Goal: Obtain resource: Download file/media

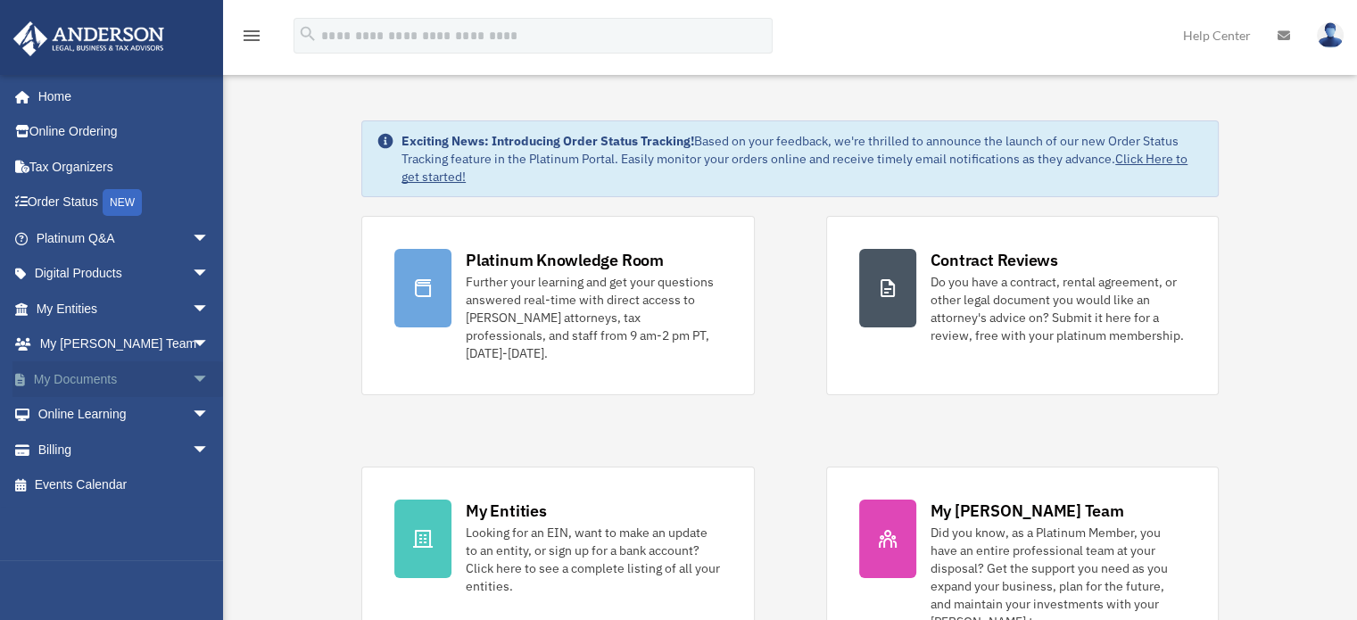
click at [92, 378] on link "My Documents arrow_drop_down" at bounding box center [124, 379] width 224 height 36
click at [192, 372] on span "arrow_drop_down" at bounding box center [210, 379] width 36 height 37
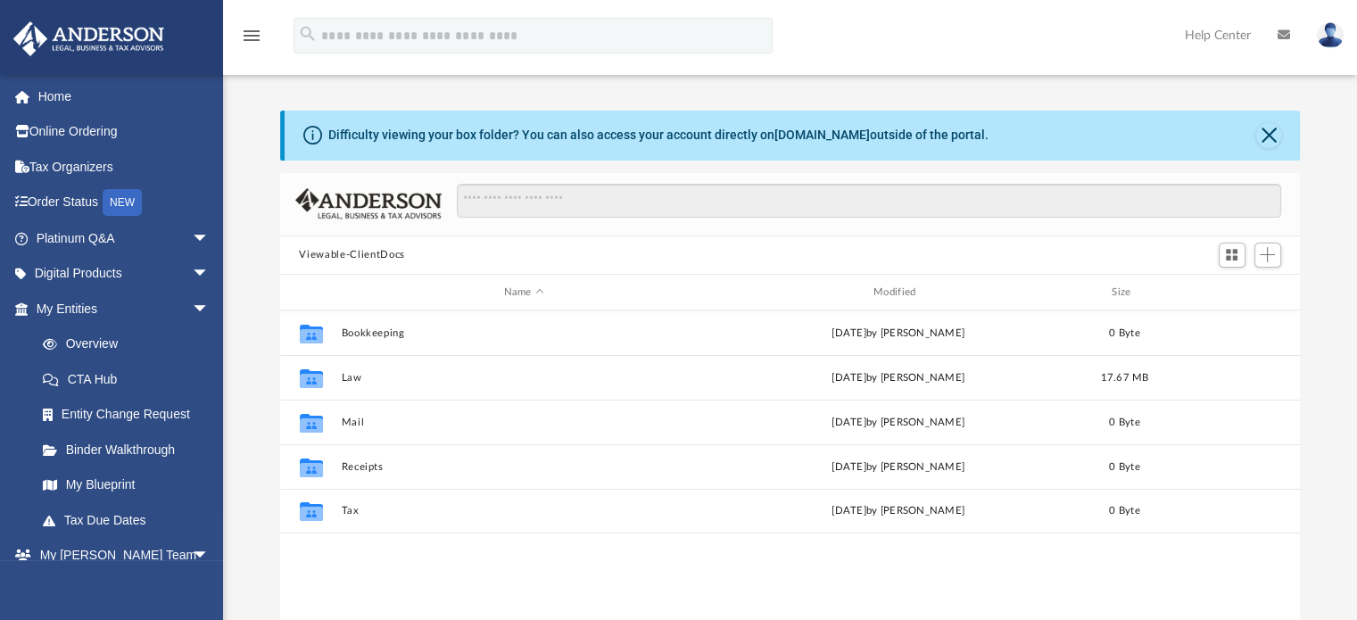
scroll to position [392, 1006]
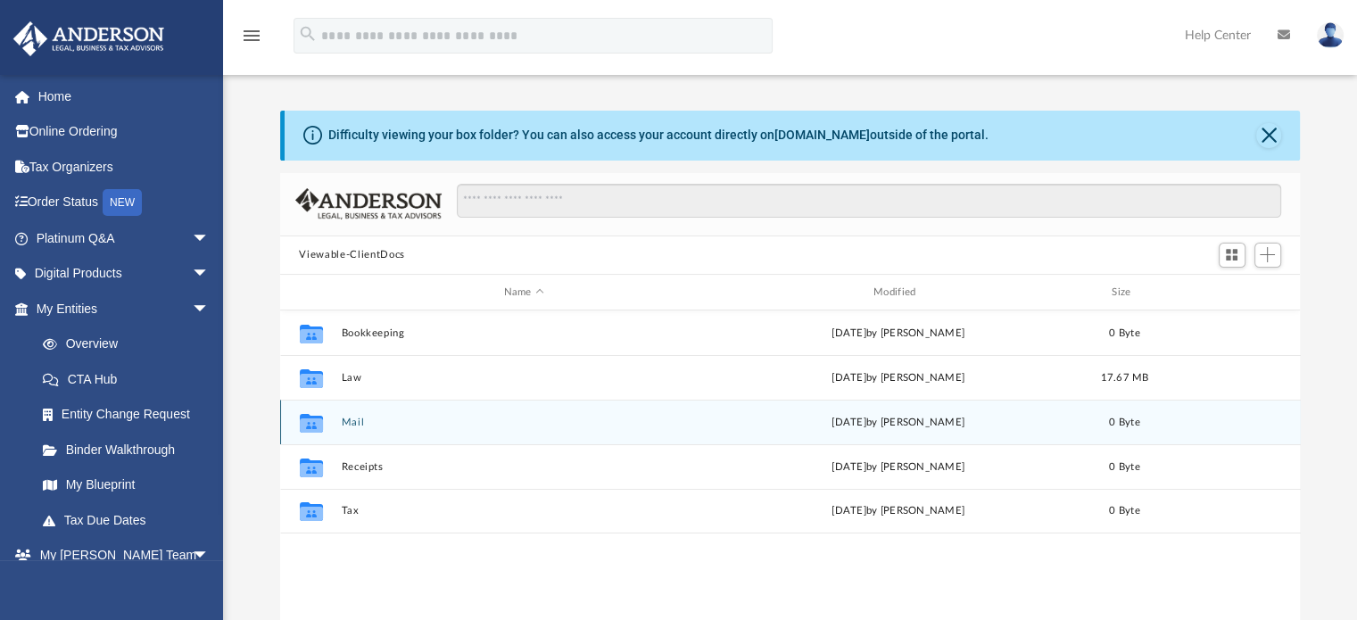
click at [359, 400] on div "Collaborated Folder Mail [DATE] by [PERSON_NAME] 0 Byte" at bounding box center [790, 422] width 1020 height 45
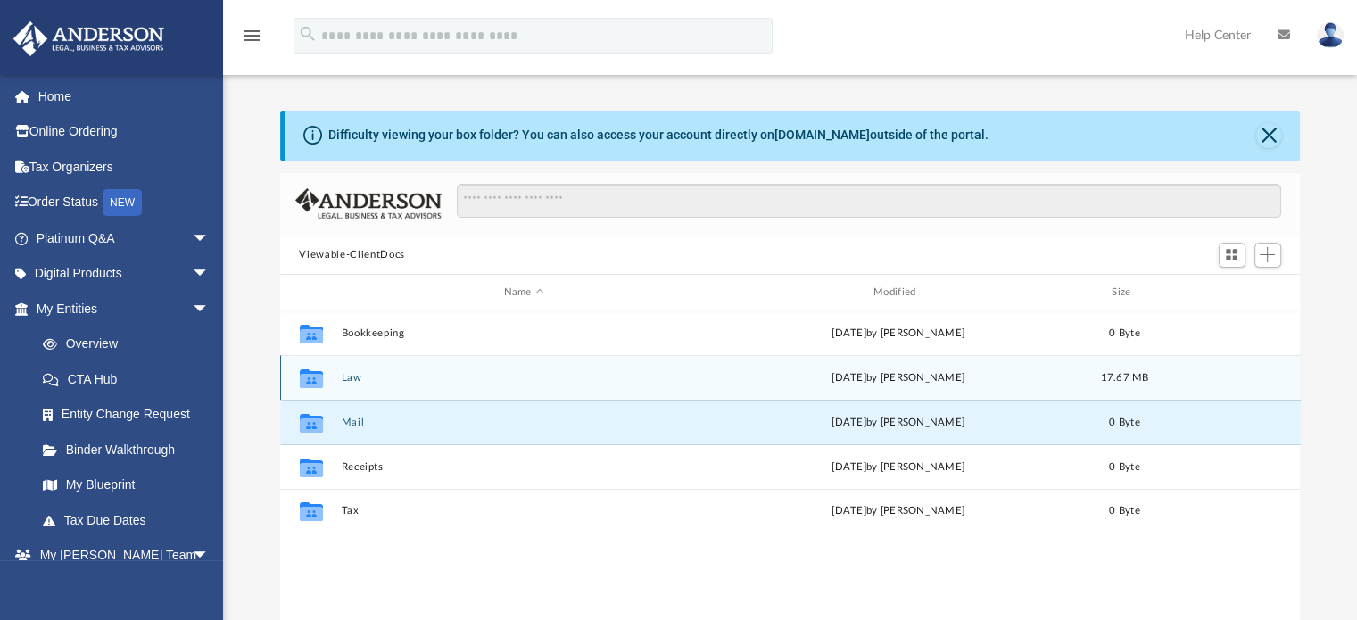
click at [358, 375] on button "Law" at bounding box center [524, 378] width 366 height 12
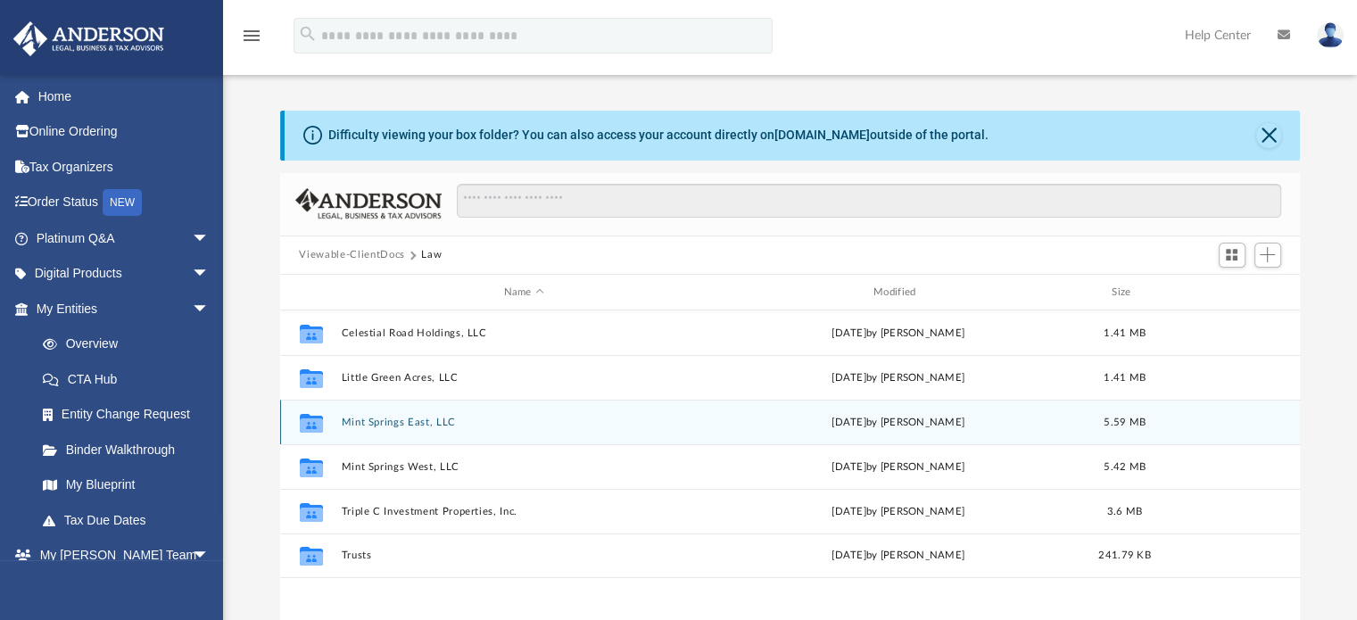
click at [382, 426] on button "Mint Springs East, LLC" at bounding box center [524, 423] width 366 height 12
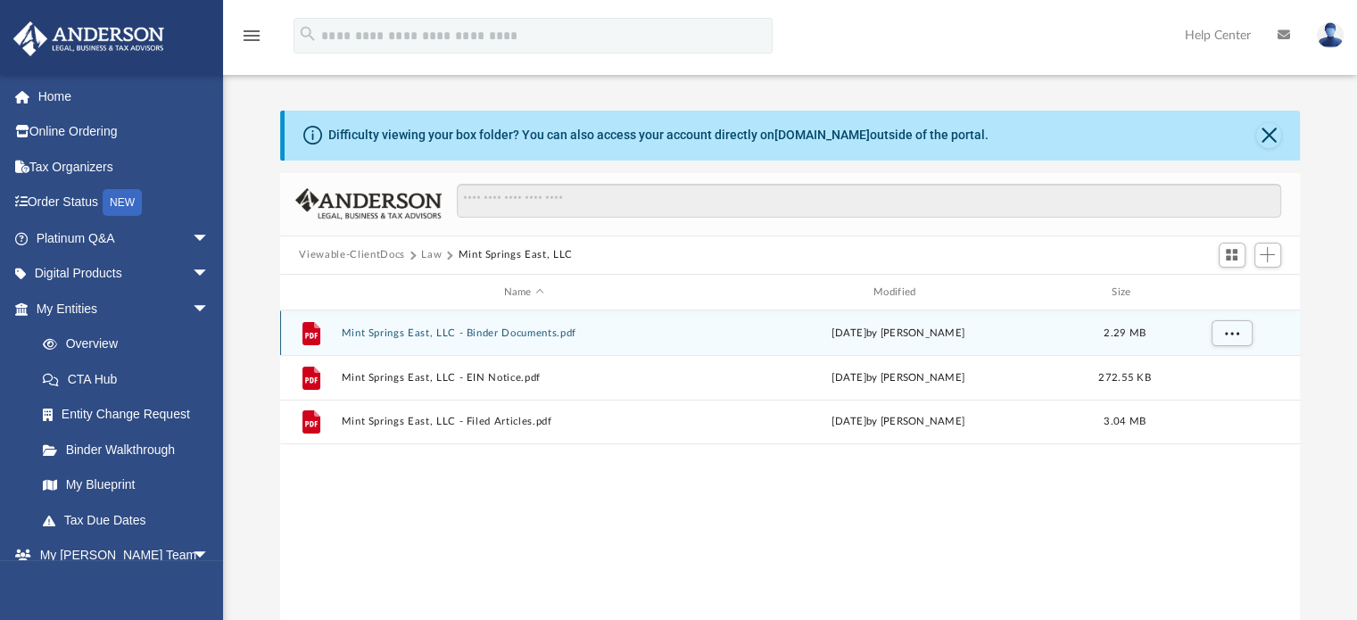
click at [533, 328] on button "Mint Springs East, LLC - Binder Documents.pdf" at bounding box center [524, 333] width 366 height 12
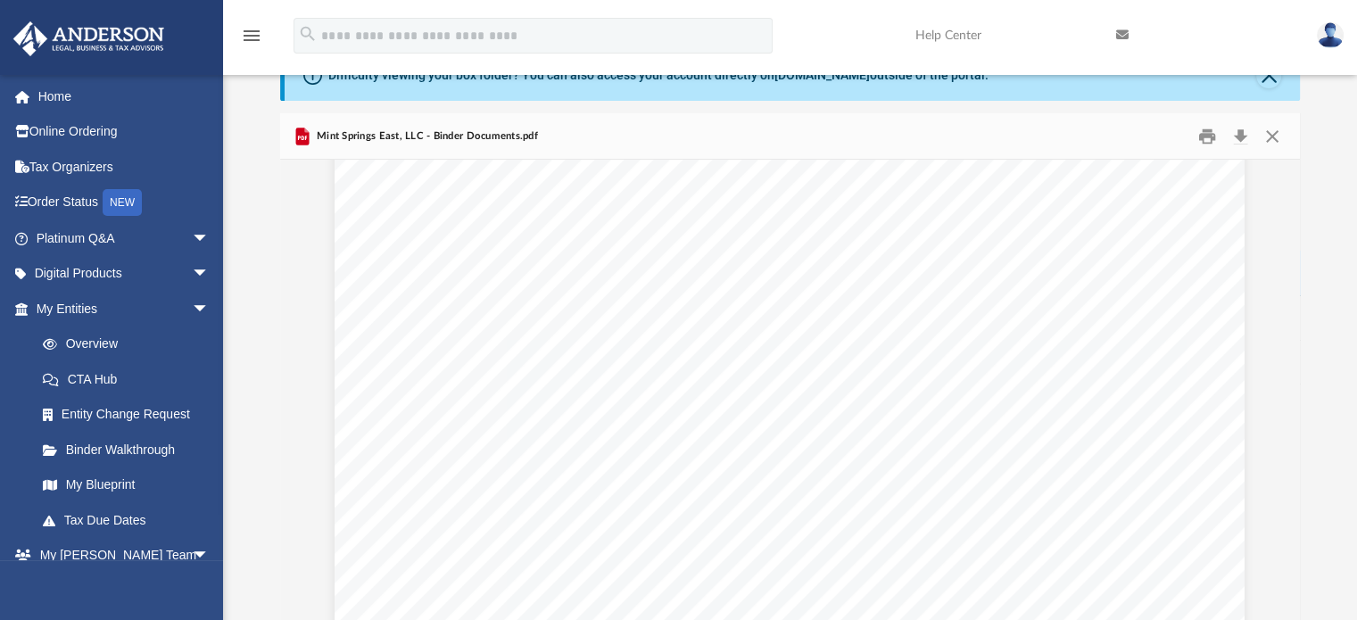
scroll to position [302, 0]
click at [1208, 138] on button "Print" at bounding box center [1207, 136] width 36 height 28
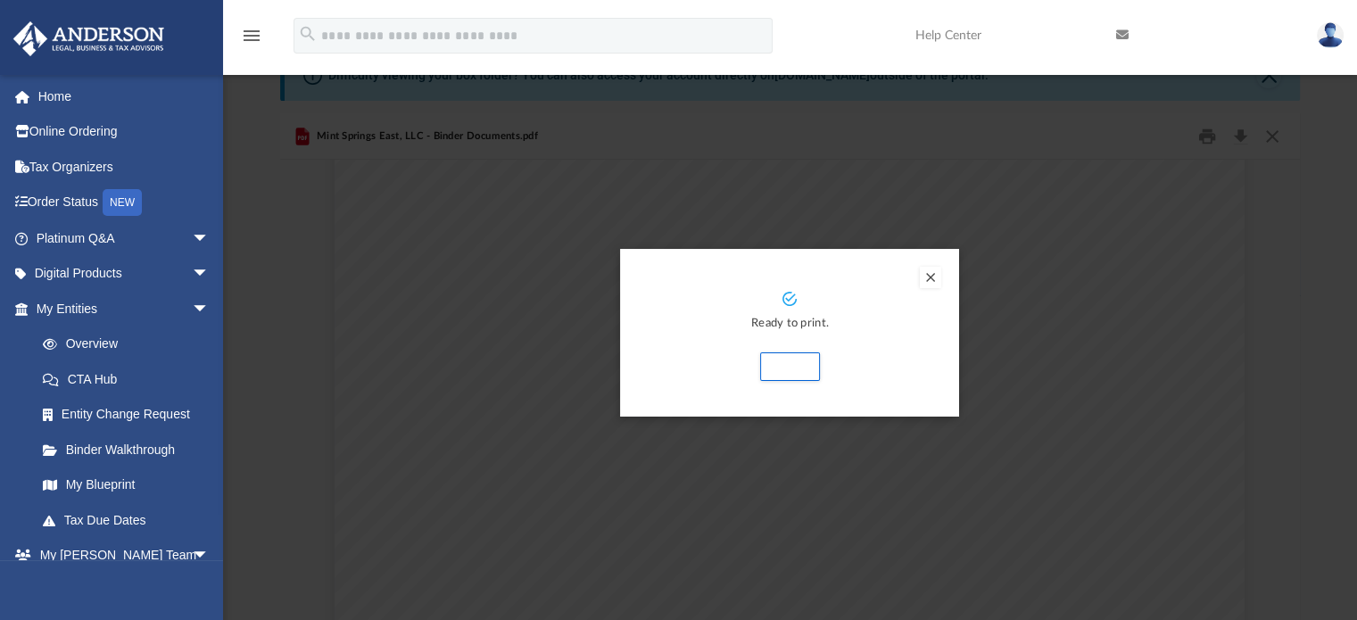
click at [930, 282] on button "Preview" at bounding box center [930, 277] width 21 height 21
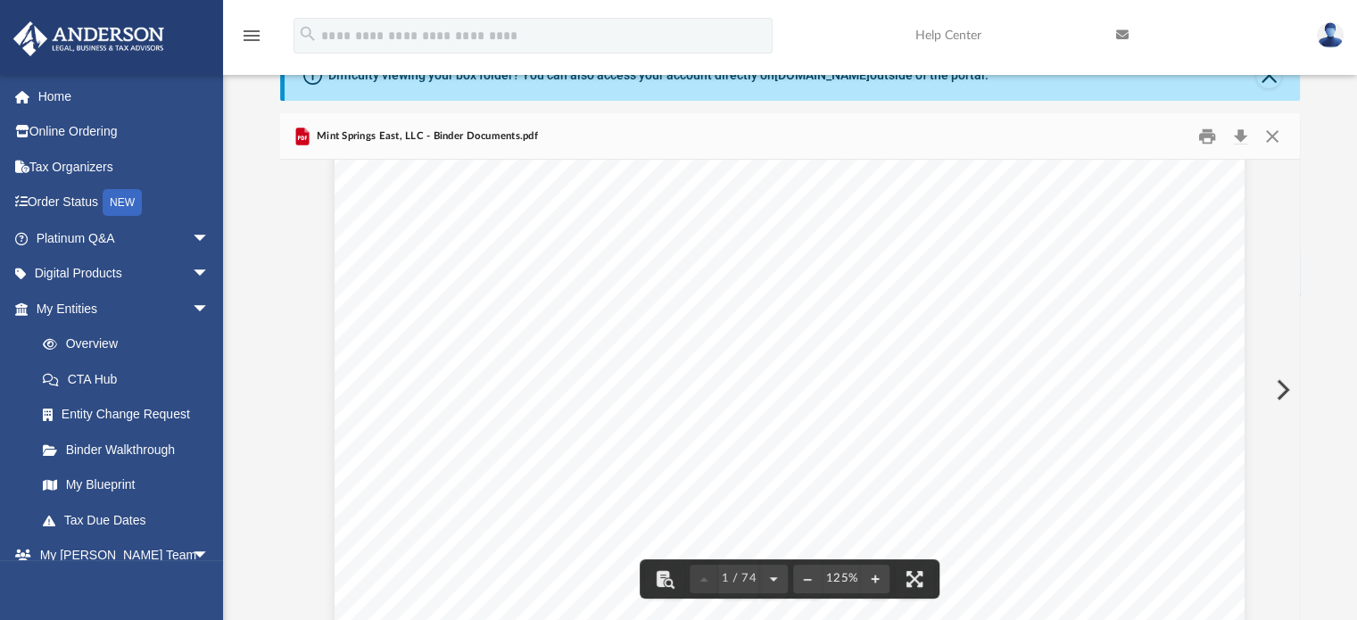
click at [1042, 85] on div "Difficulty viewing your box folder? You can also access your account directly o…" at bounding box center [793, 76] width 1016 height 50
click at [979, 402] on div "Stanley Carter 849 Walt Campbell Rd Hazel Green , Alabama 35750 Re: Mint Spring…" at bounding box center [789, 459] width 910 height 1177
click at [1002, 431] on span "certificate." at bounding box center [982, 439] width 70 height 16
click at [995, 411] on div "Stanley Carter 849 Walt Campbell Rd Hazel Green , Alabama 35750 Re: Mint Spring…" at bounding box center [789, 459] width 910 height 1177
click at [999, 385] on span "Your Company operating agreement and schedule of members are located in" at bounding box center [877, 392] width 501 height 16
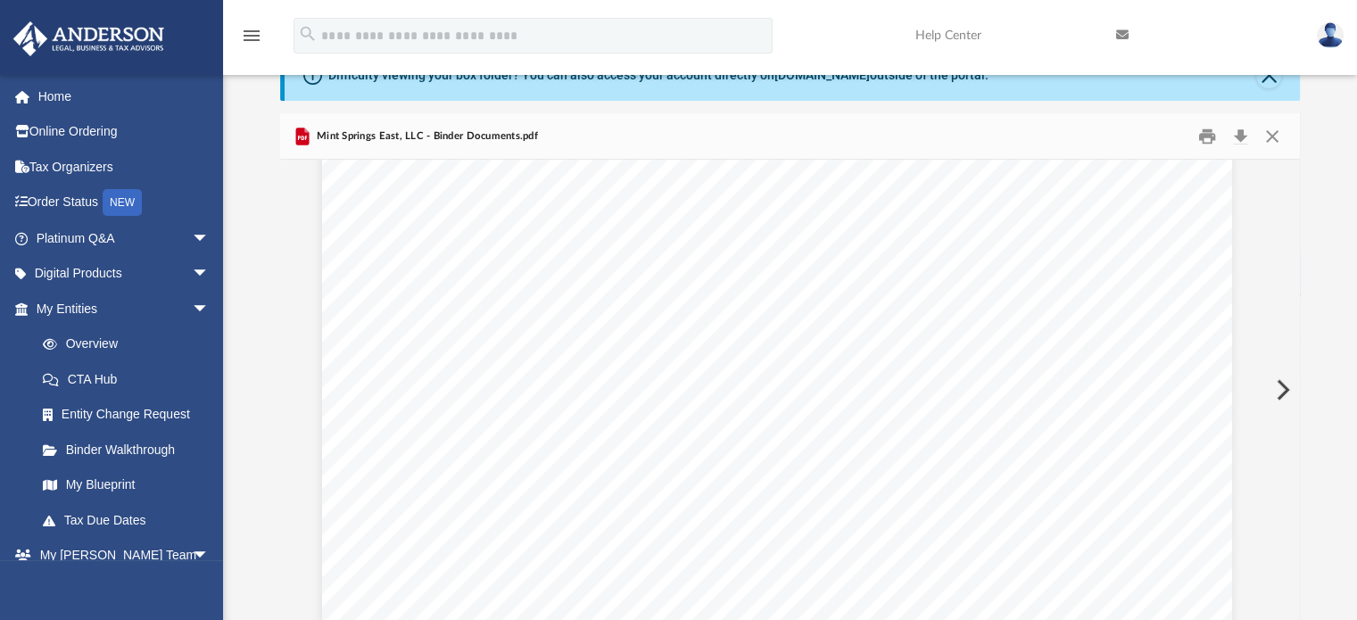
scroll to position [302, 31]
click at [1110, 119] on div "Mint Springs East, LLC - Binder Documents.pdf" at bounding box center [790, 136] width 1020 height 47
click at [1090, 150] on div "Mint Springs East, LLC - Binder Documents.pdf" at bounding box center [790, 136] width 1020 height 47
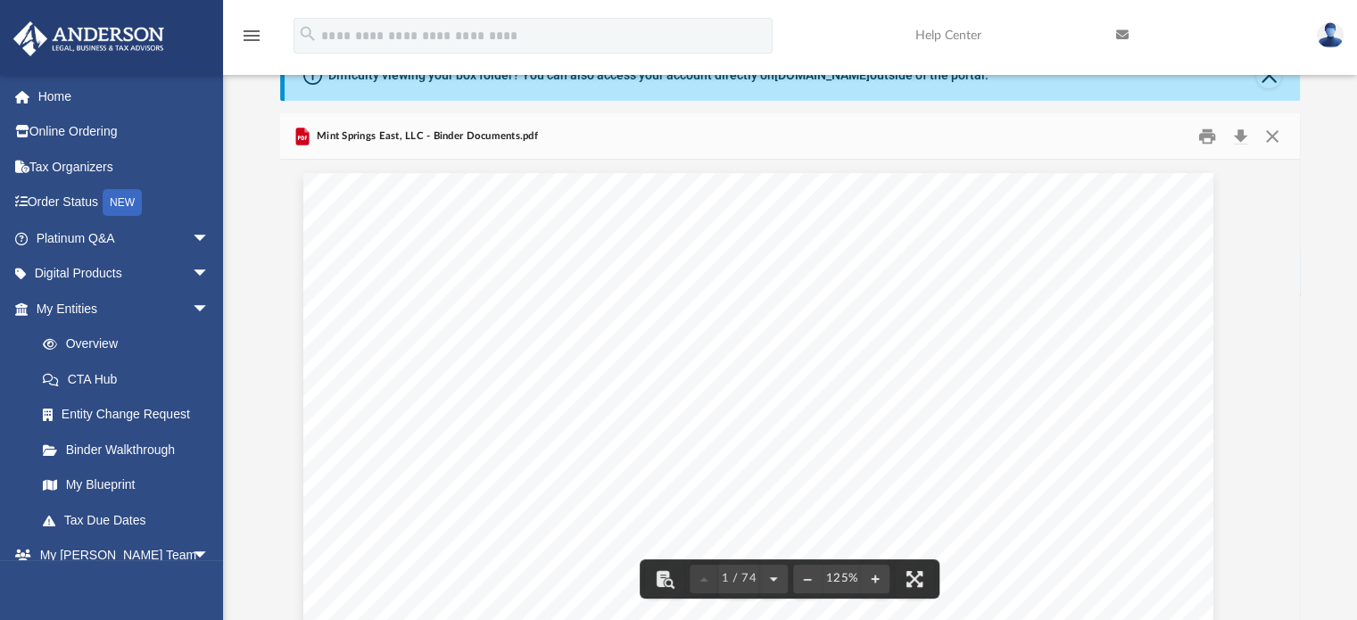
scroll to position [0, 0]
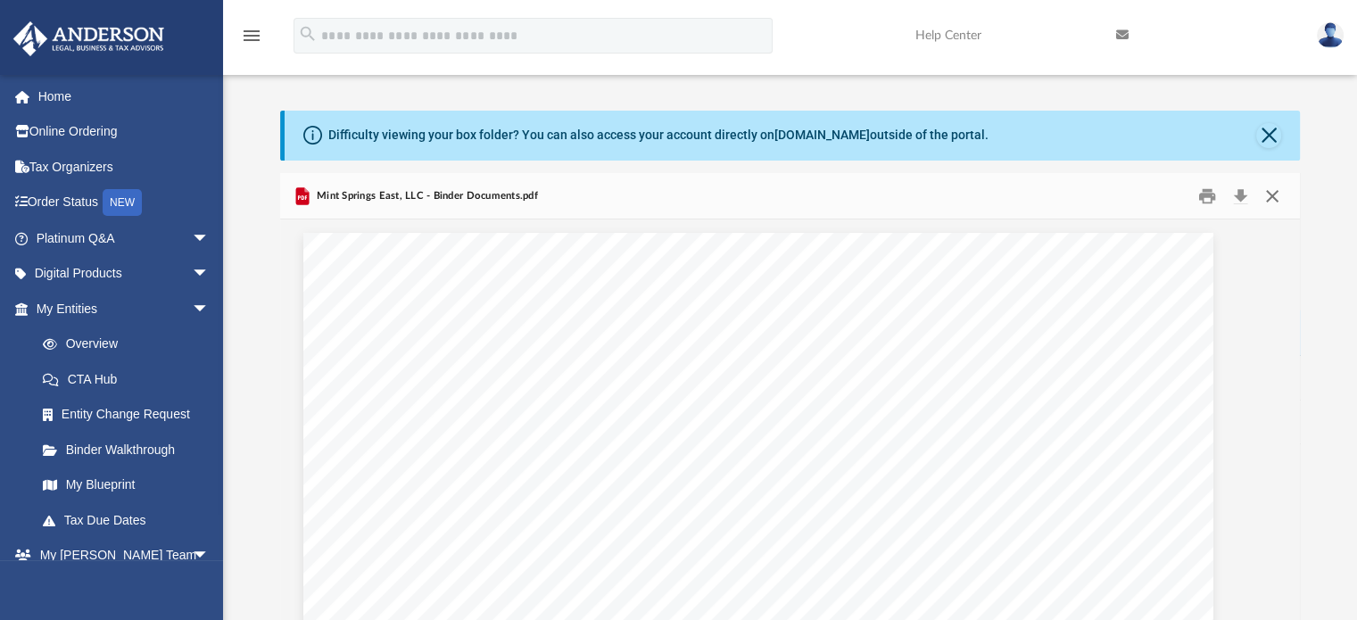
click at [1278, 192] on button "Close" at bounding box center [1272, 196] width 32 height 28
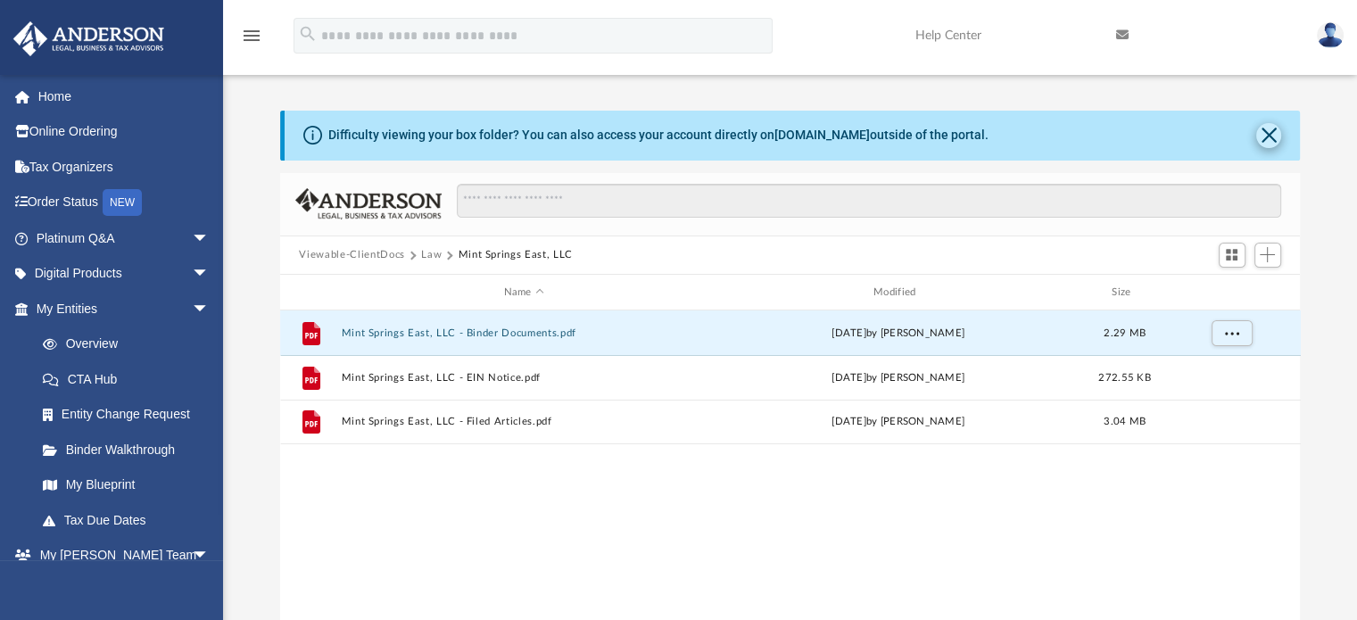
click at [1271, 135] on button "Close" at bounding box center [1268, 135] width 25 height 25
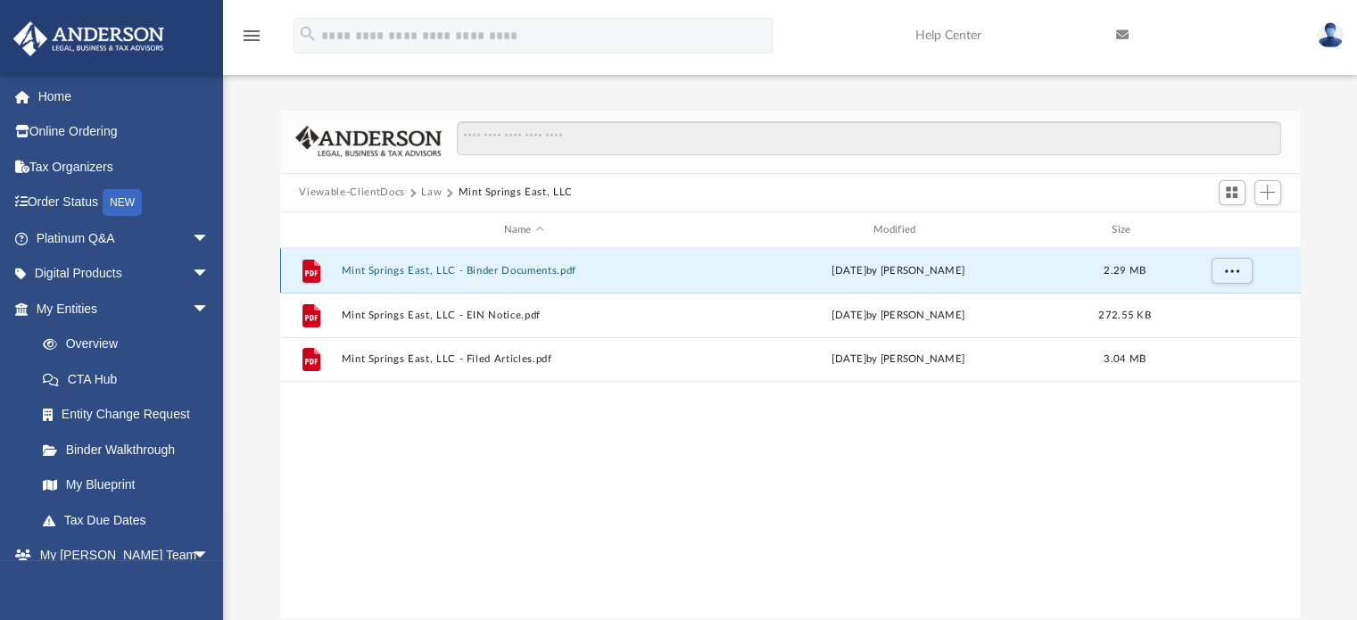
click at [527, 272] on button "Mint Springs East, LLC - Binder Documents.pdf" at bounding box center [524, 271] width 366 height 12
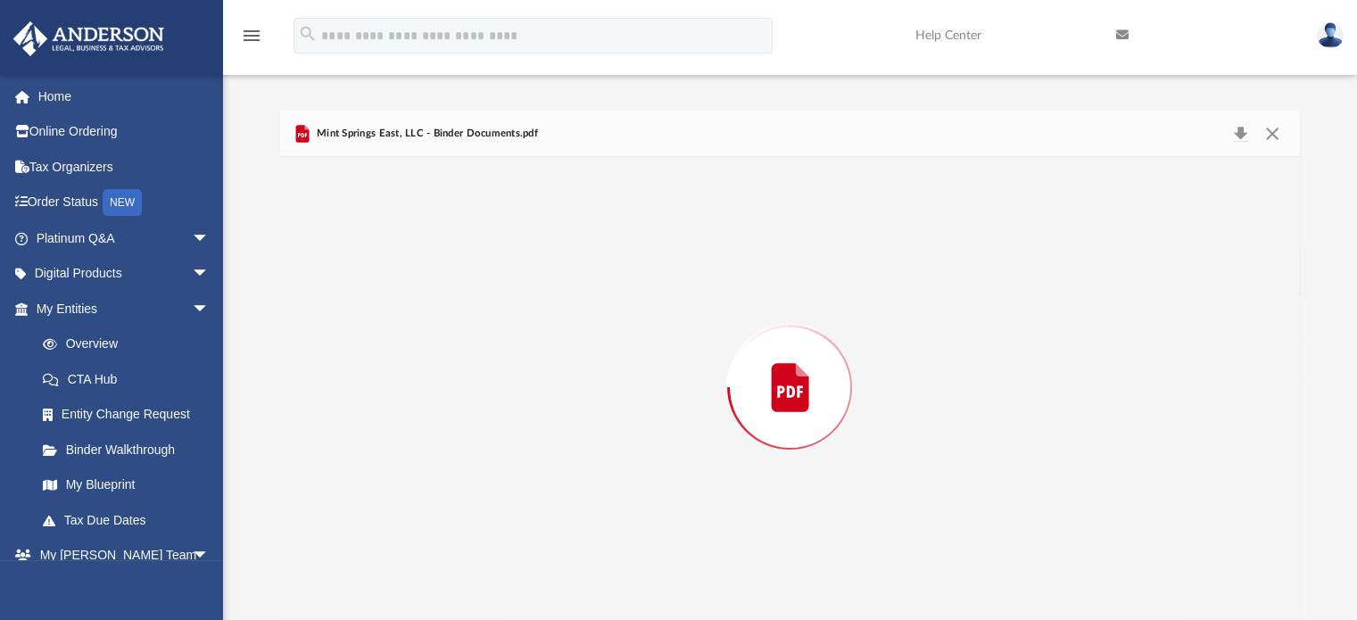
click at [527, 271] on div "Preview" at bounding box center [790, 387] width 1020 height 460
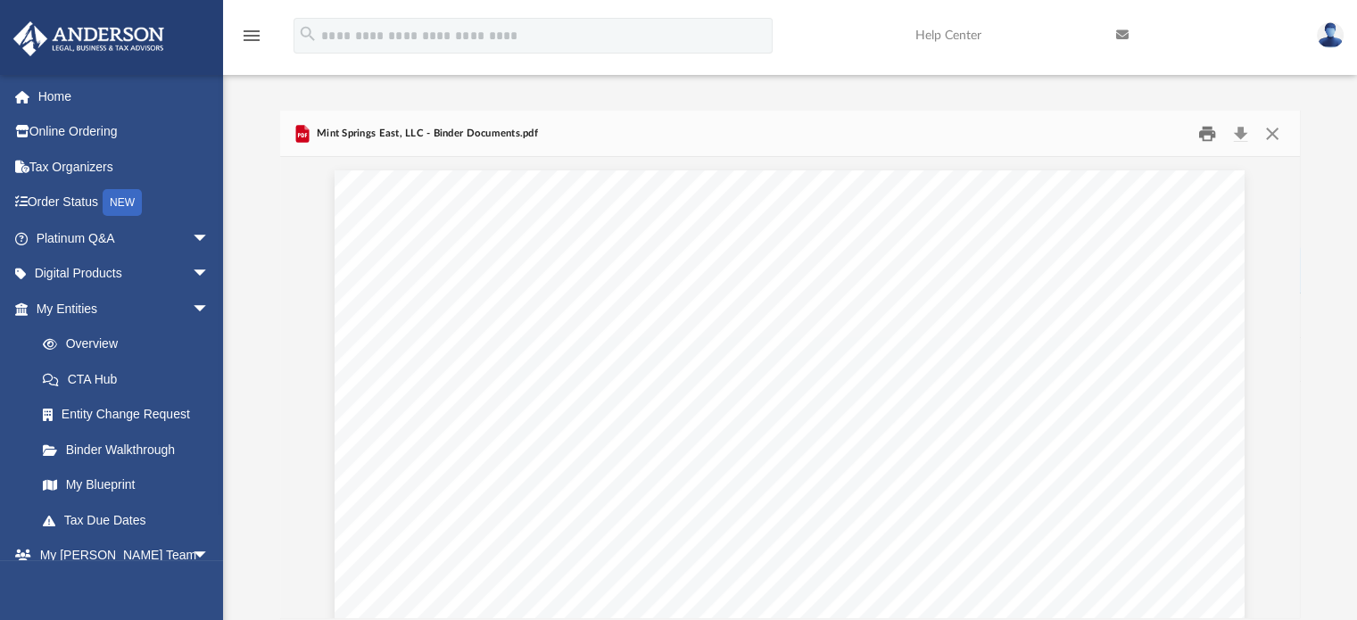
click at [1205, 133] on button "Print" at bounding box center [1207, 134] width 36 height 28
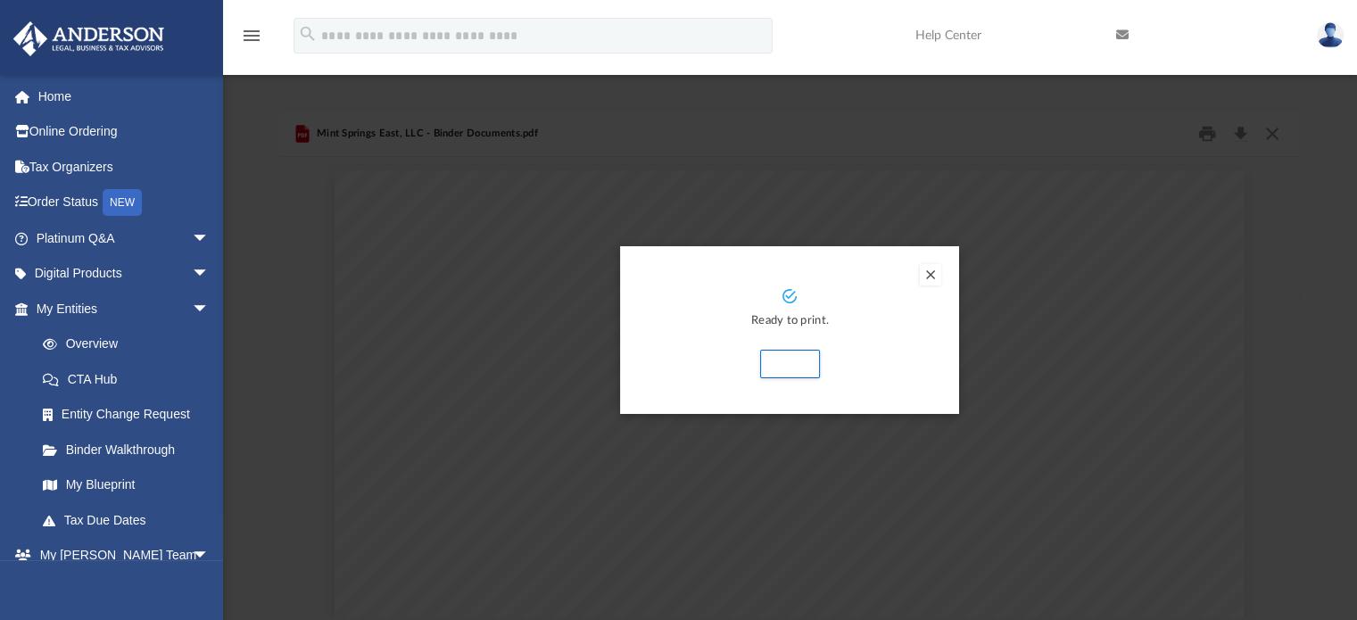
click at [934, 280] on button "Preview" at bounding box center [930, 274] width 21 height 21
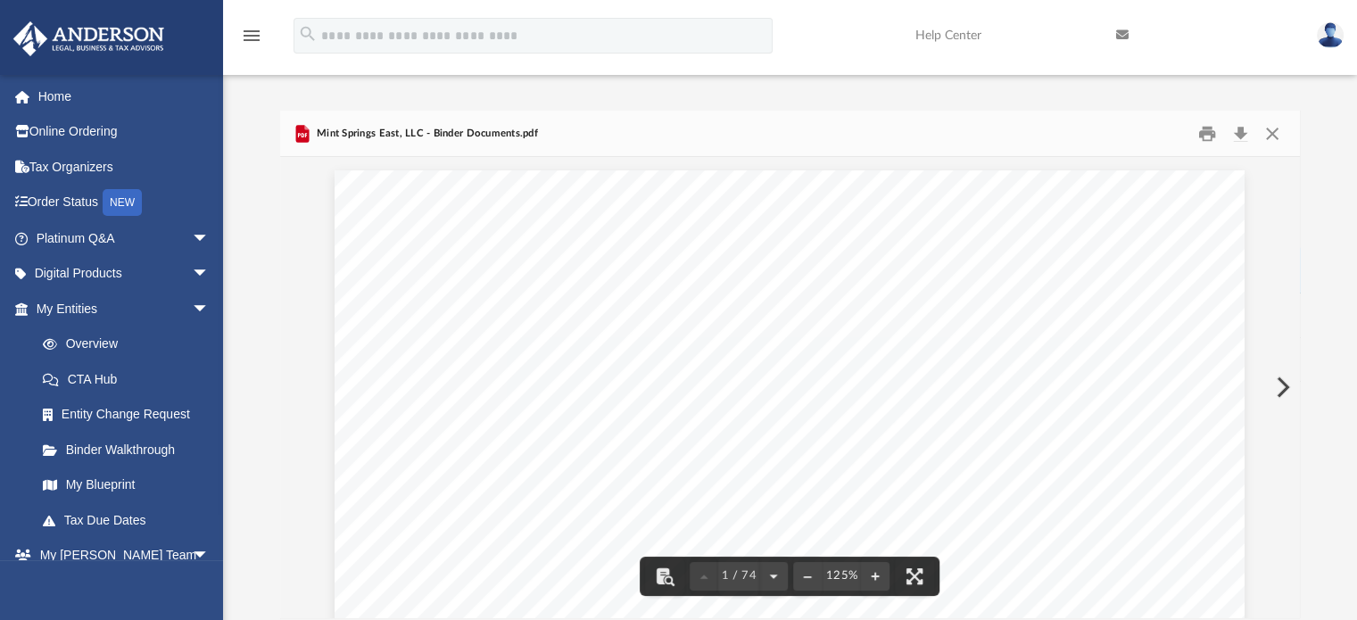
click at [1209, 131] on button "Print" at bounding box center [1207, 134] width 36 height 28
